Goal: Transaction & Acquisition: Obtain resource

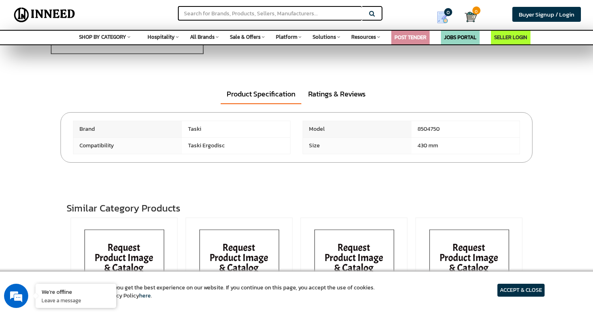
scroll to position [121, 0]
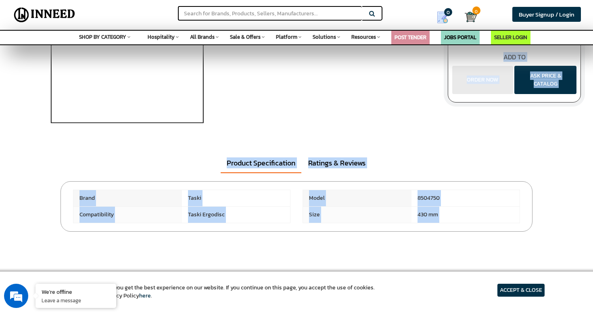
drag, startPoint x: 303, startPoint y: 241, endPoint x: 291, endPoint y: 143, distance: 98.3
click at [291, 143] on div "TASKI Scrubbing Brush 43 cm 8504750 MRP: ₹ 0.00 Unit Selling Price: ₹ 5,876.00 …" at bounding box center [296, 98] width 593 height 308
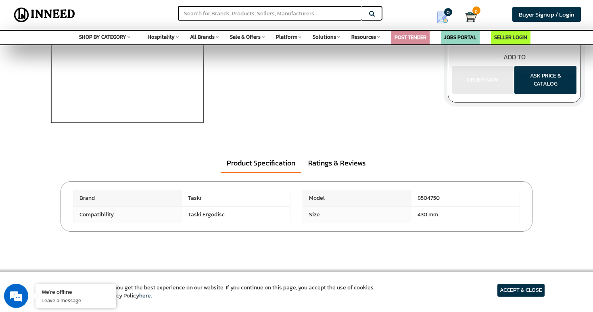
click at [291, 143] on div "TASKI Scrubbing Brush 43 cm 8504750 MRP: ₹ 0.00 Unit Selling Price: ₹ 5,876.00 …" at bounding box center [296, 45] width 580 height 202
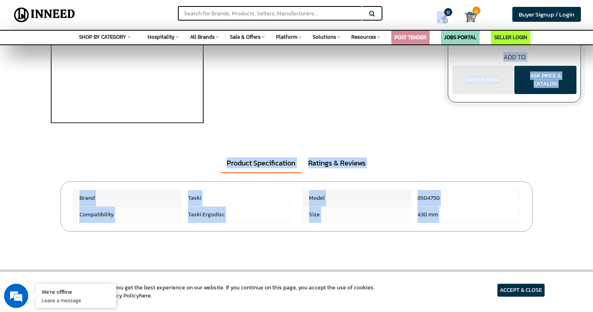
drag, startPoint x: 412, startPoint y: 248, endPoint x: 357, endPoint y: 130, distance: 130.8
click at [357, 130] on div "TASKI Scrubbing Brush 43 cm 8504750 MRP: ₹ 0.00 Unit Selling Price: ₹ 5,876.00 …" at bounding box center [296, 98] width 593 height 308
click at [357, 146] on div "Product Specification Ratings & Reviews" at bounding box center [296, 159] width 593 height 27
drag, startPoint x: 357, startPoint y: 146, endPoint x: 408, endPoint y: 238, distance: 105.0
click at [408, 238] on div "TASKI Scrubbing Brush 43 cm 8504750 MRP: ₹ 0.00 Unit Selling Price: ₹ 5,876.00 …" at bounding box center [296, 98] width 593 height 308
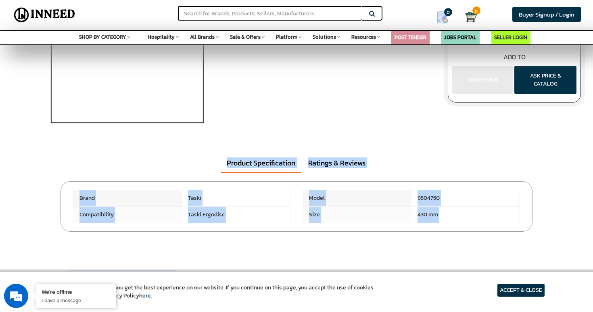
click at [408, 238] on div at bounding box center [297, 241] width 460 height 20
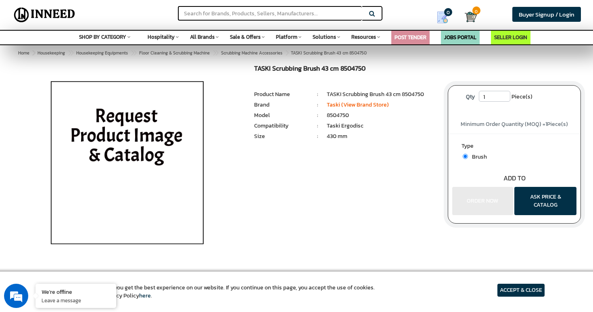
scroll to position [0, 0]
click at [561, 196] on button "ASK PRICE & CATALOG" at bounding box center [545, 201] width 62 height 28
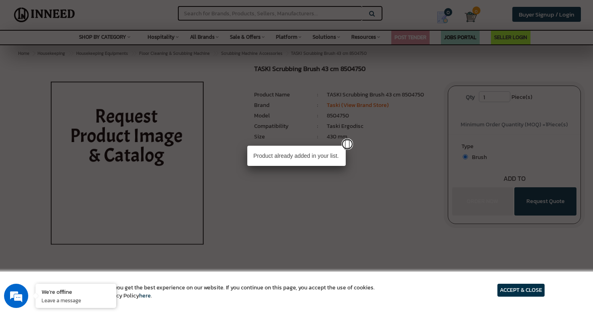
click at [346, 141] on link at bounding box center [346, 143] width 11 height 11
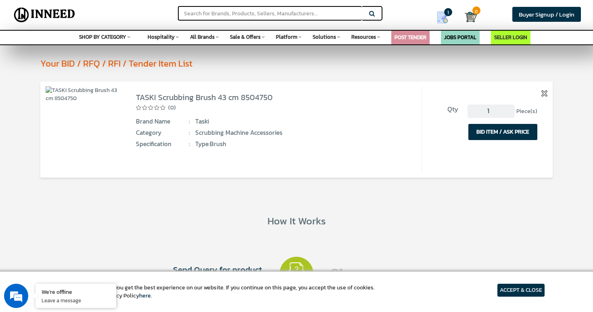
click at [492, 129] on button "BID ITEM / ASK PRICE" at bounding box center [502, 132] width 69 height 16
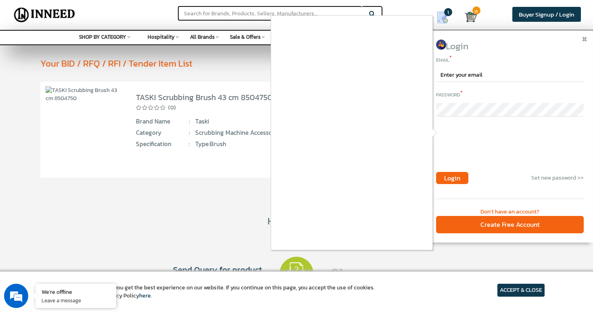
click at [584, 40] on div at bounding box center [296, 156] width 593 height 312
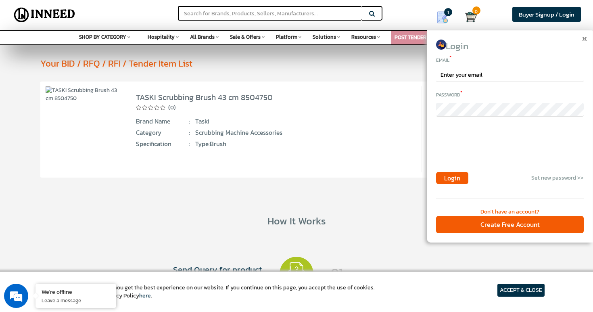
click at [585, 38] on img at bounding box center [584, 39] width 4 height 4
